Goal: Transaction & Acquisition: Purchase product/service

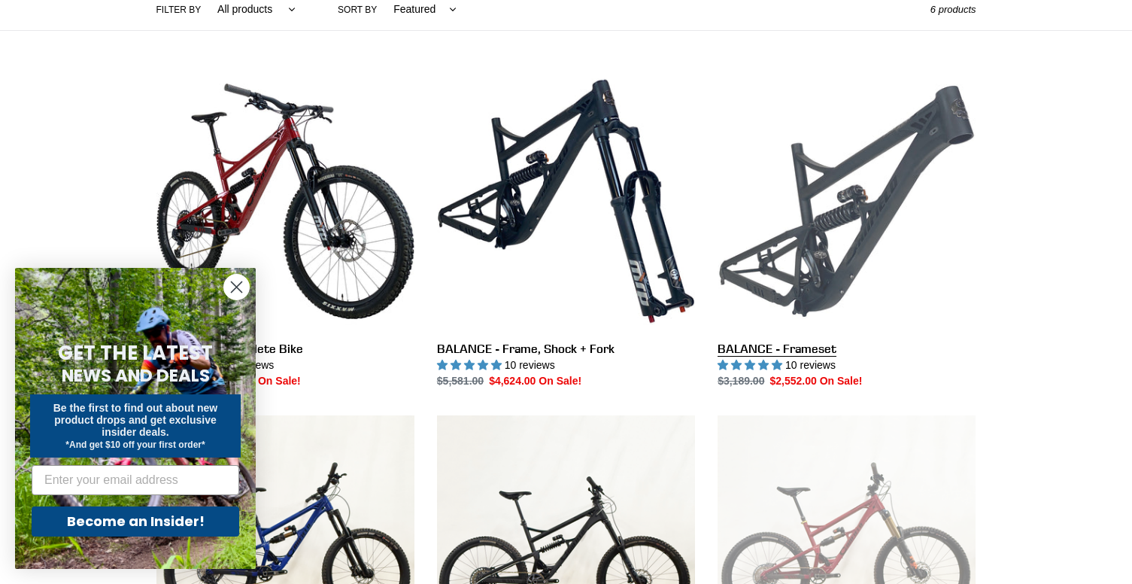
drag, startPoint x: 794, startPoint y: 335, endPoint x: 827, endPoint y: 330, distance: 32.8
click at [795, 335] on link "BALANCE - Frameset" at bounding box center [847, 230] width 258 height 317
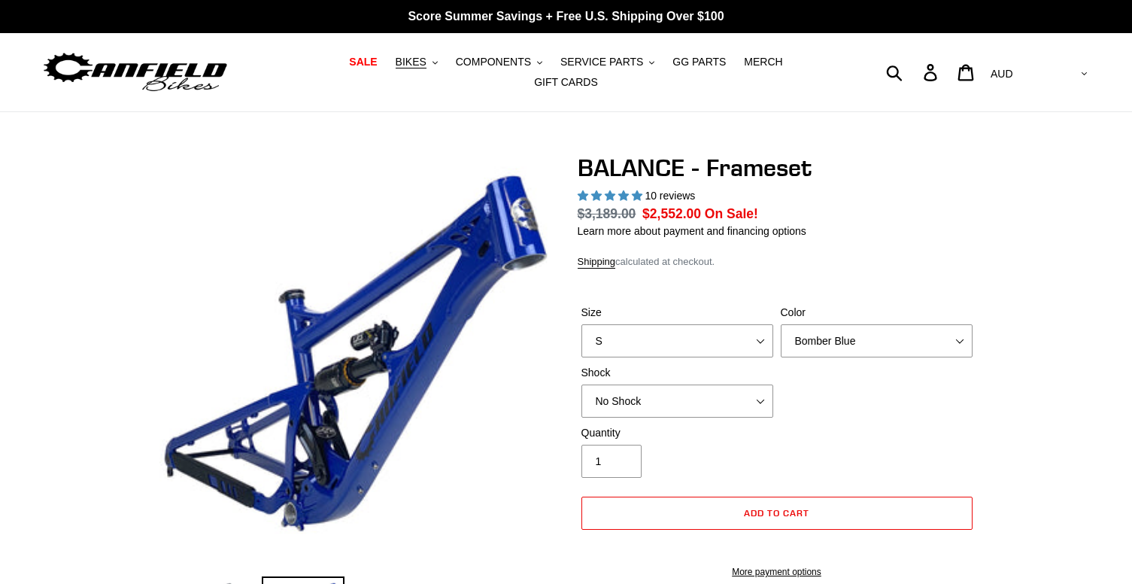
select select "highest-rating"
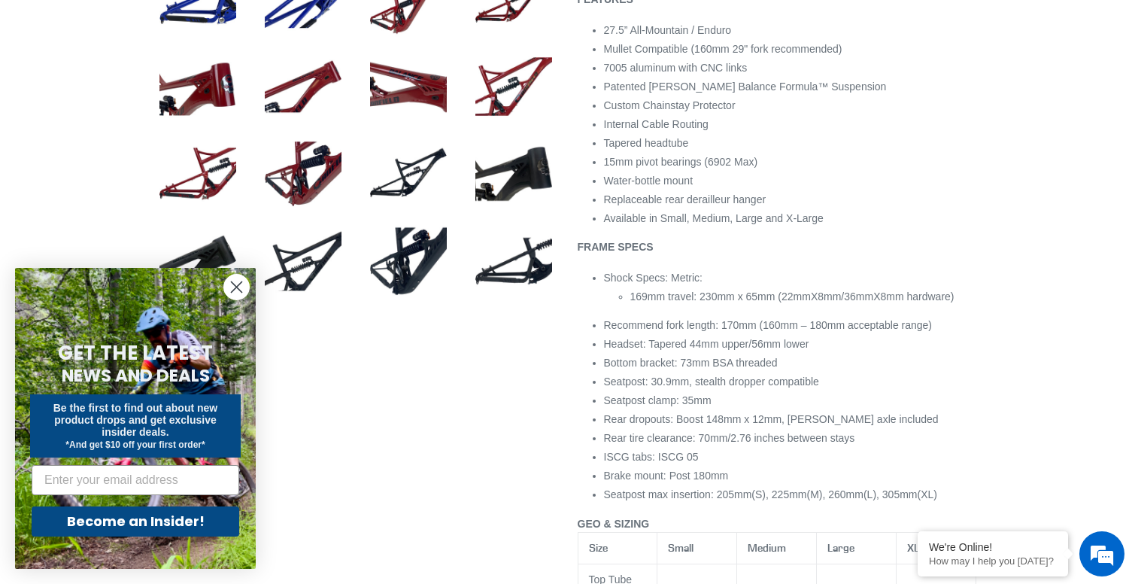
scroll to position [828, 0]
